Goal: Transaction & Acquisition: Purchase product/service

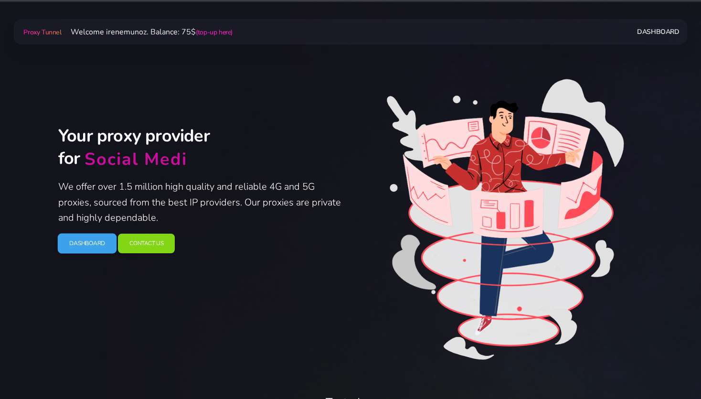
click at [96, 238] on link "Dashboard" at bounding box center [87, 243] width 59 height 20
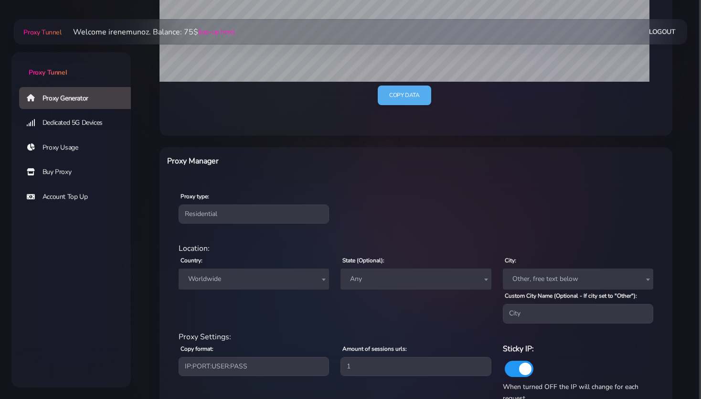
scroll to position [302, 0]
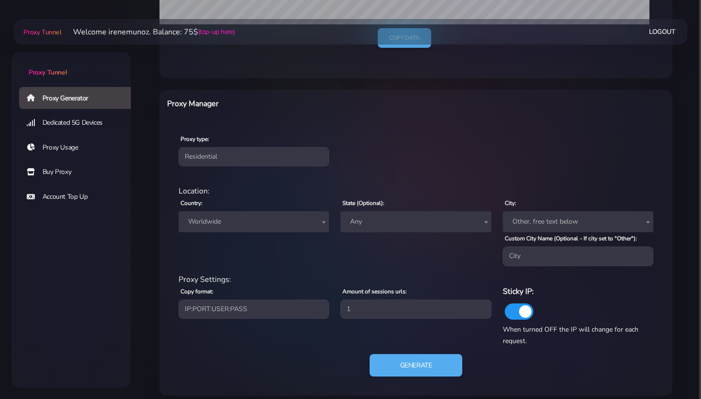
click at [52, 173] on link "Buy Proxy" at bounding box center [78, 172] width 119 height 22
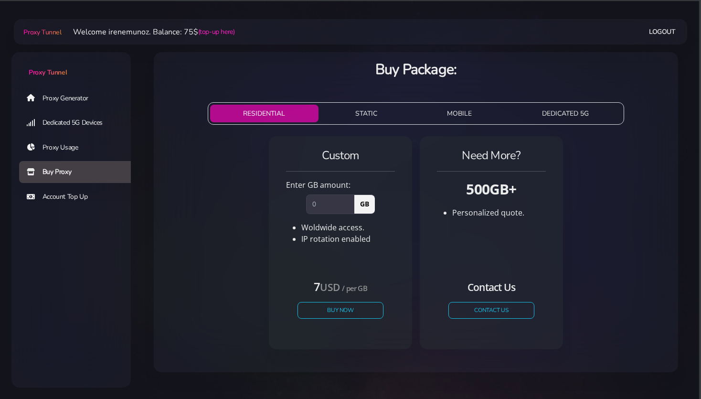
click at [364, 112] on button "STATIC" at bounding box center [366, 114] width 88 height 18
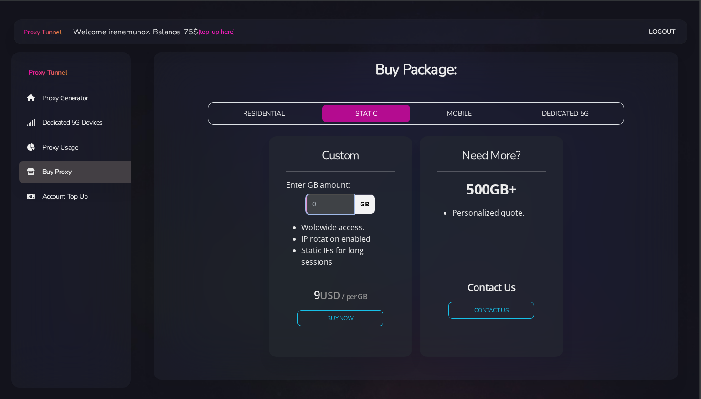
drag, startPoint x: 318, startPoint y: 204, endPoint x: 307, endPoint y: 202, distance: 11.7
click at [307, 202] on input "number" at bounding box center [330, 203] width 48 height 19
type input "1"
click at [237, 234] on div "Custom Enter GB amount: 1 GB Woldwide access. IP rotation enabled USD" at bounding box center [415, 250] width 509 height 236
click at [334, 310] on button "Buy Now" at bounding box center [341, 317] width 88 height 17
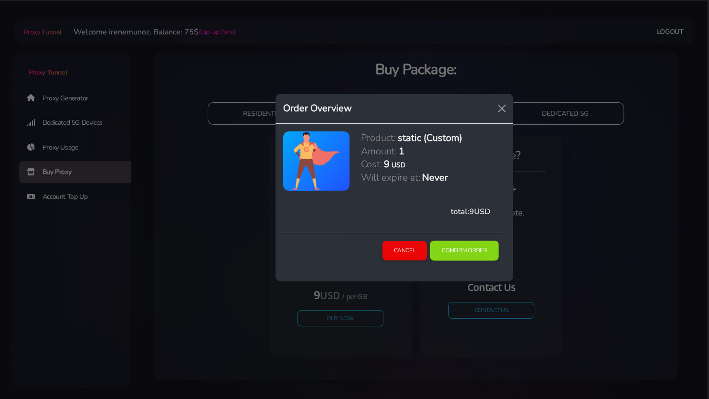
click at [458, 255] on button "Confirm Order" at bounding box center [464, 251] width 69 height 20
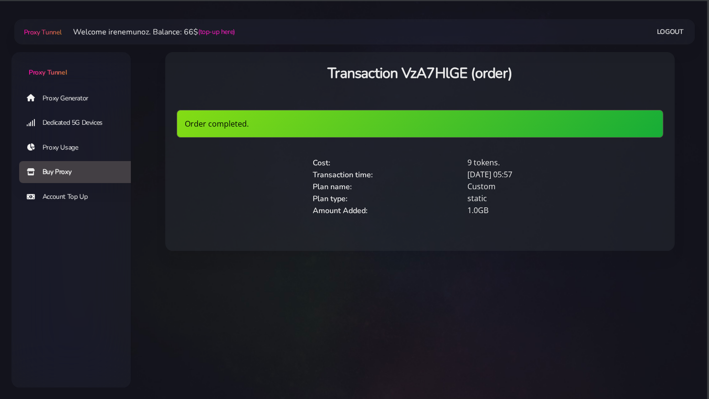
click at [58, 99] on link "Proxy Generator" at bounding box center [78, 98] width 119 height 22
